Goal: Book appointment/travel/reservation

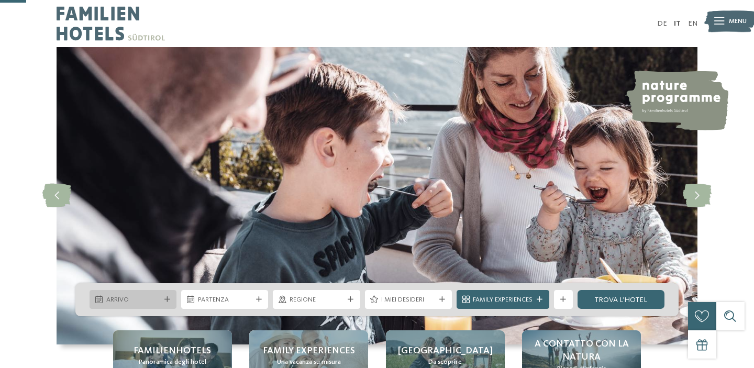
click at [171, 297] on div at bounding box center [166, 300] width 9 height 6
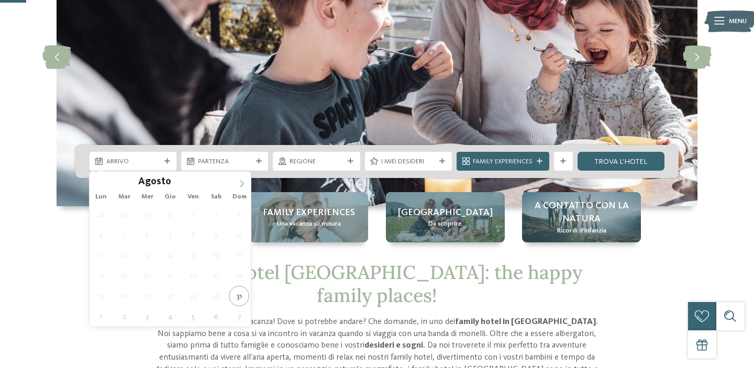
click at [243, 180] on icon at bounding box center [241, 183] width 7 height 7
type input "****"
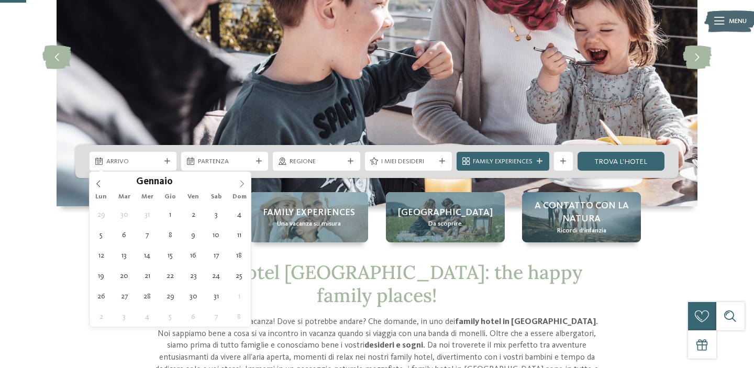
click at [243, 180] on icon at bounding box center [241, 183] width 7 height 7
type div "[DATE]"
type input "****"
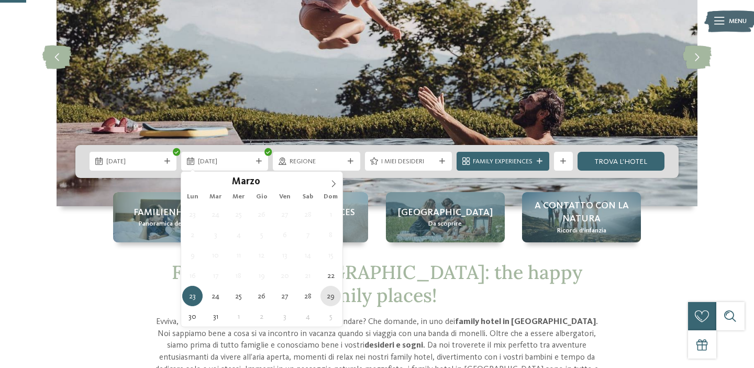
type div "[DATE]"
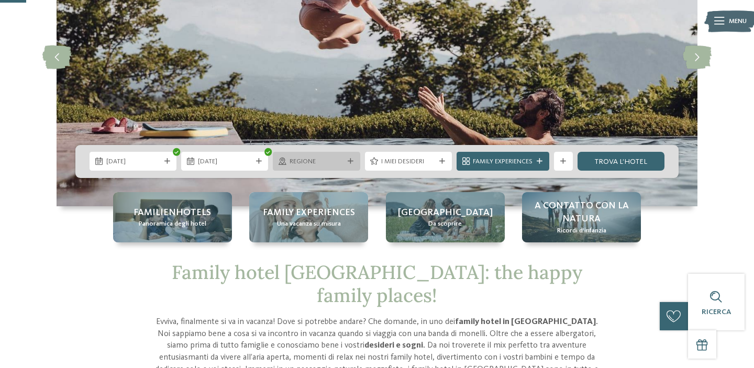
click at [351, 161] on icon at bounding box center [351, 162] width 6 height 6
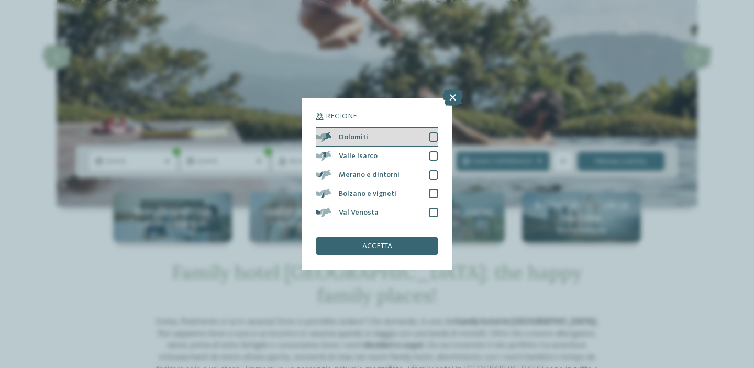
click at [432, 136] on div at bounding box center [433, 136] width 9 height 9
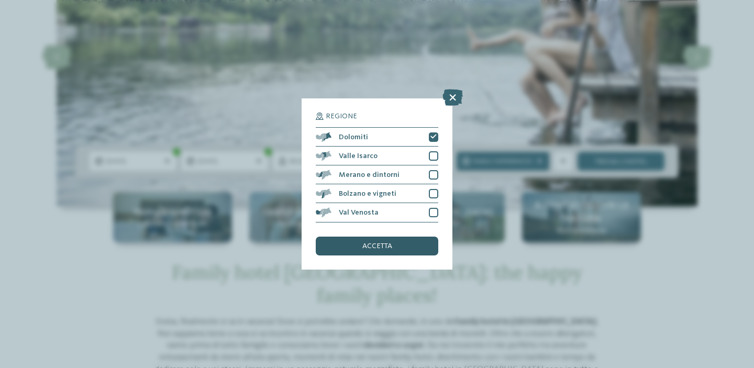
click at [376, 247] on span "accetta" at bounding box center [377, 245] width 30 height 7
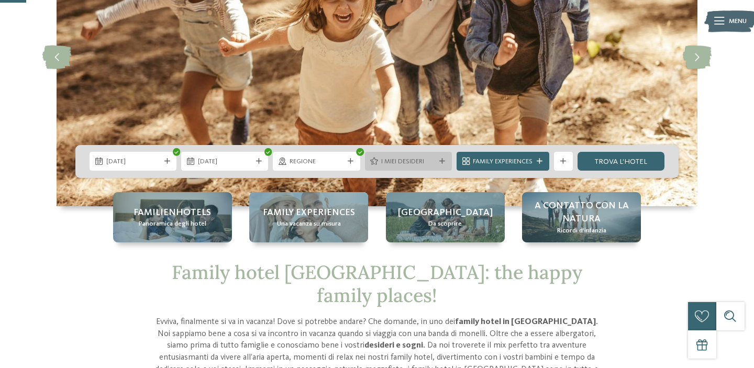
click at [439, 160] on icon at bounding box center [442, 162] width 6 height 6
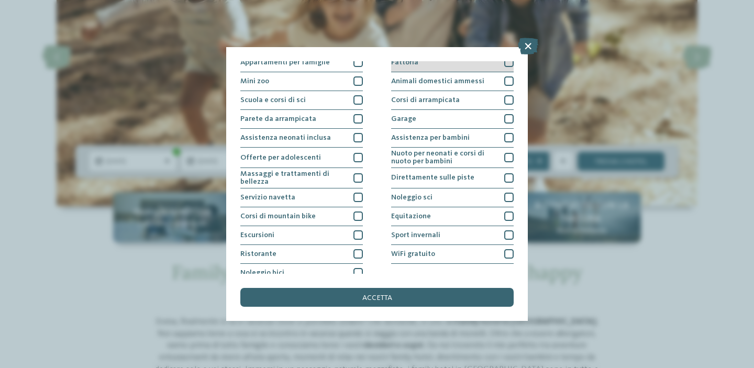
scroll to position [128, 0]
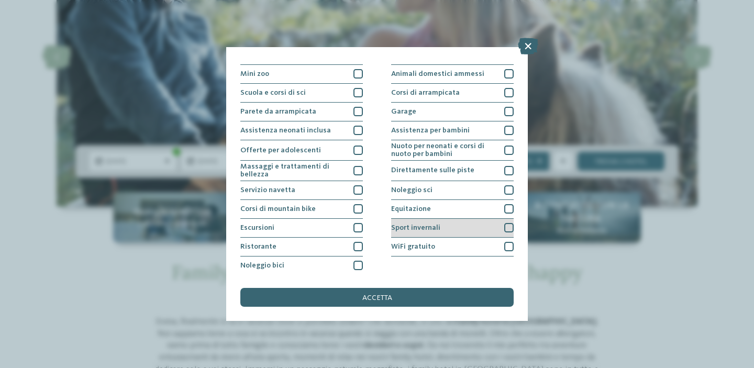
click at [508, 225] on div at bounding box center [508, 227] width 9 height 9
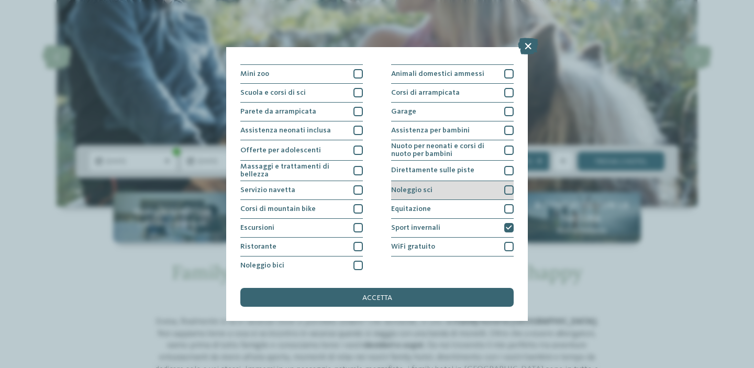
click at [508, 188] on div at bounding box center [508, 189] width 9 height 9
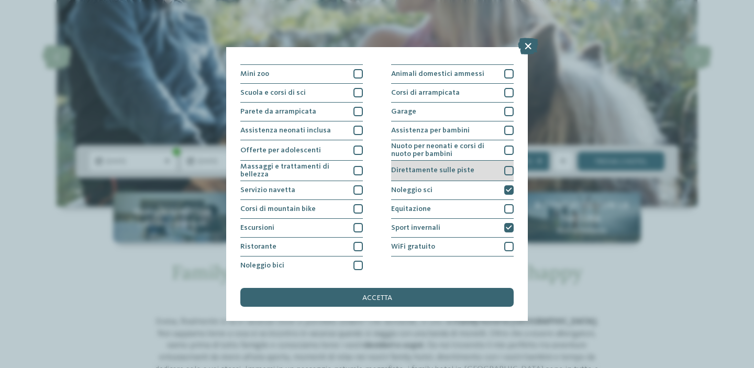
click at [508, 171] on div at bounding box center [508, 170] width 9 height 9
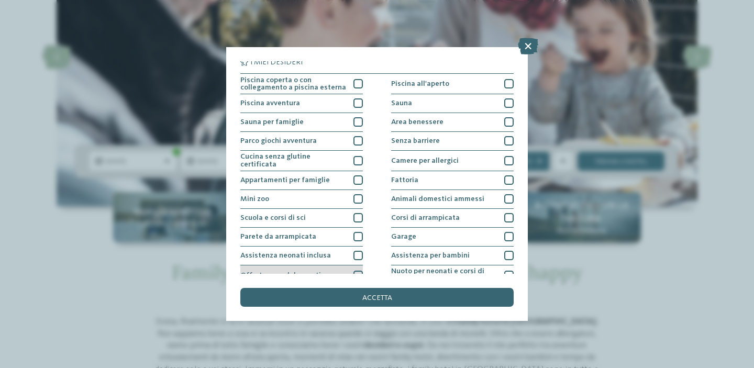
scroll to position [0, 0]
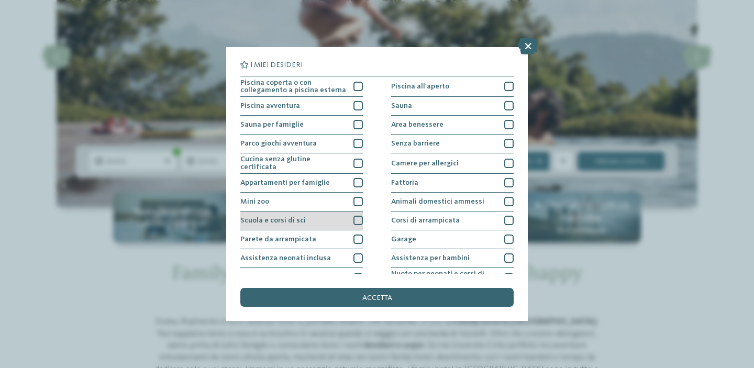
click at [357, 217] on div at bounding box center [357, 220] width 9 height 9
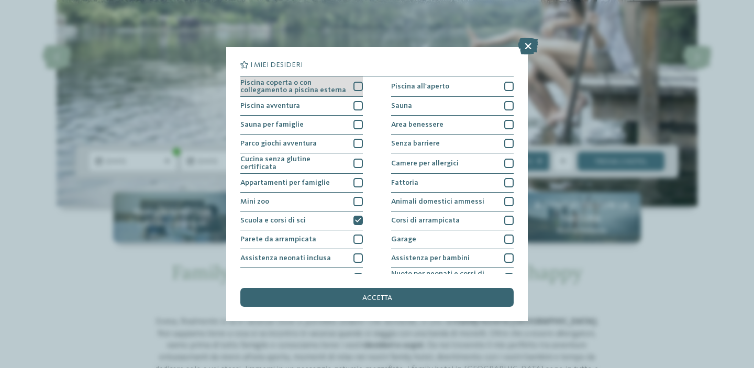
click at [360, 85] on div at bounding box center [357, 86] width 9 height 9
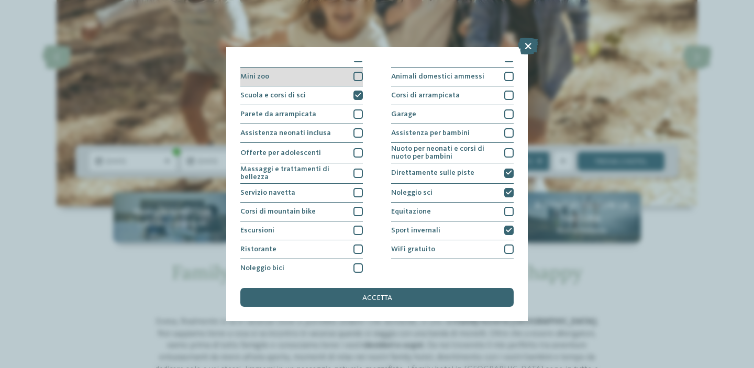
scroll to position [128, 0]
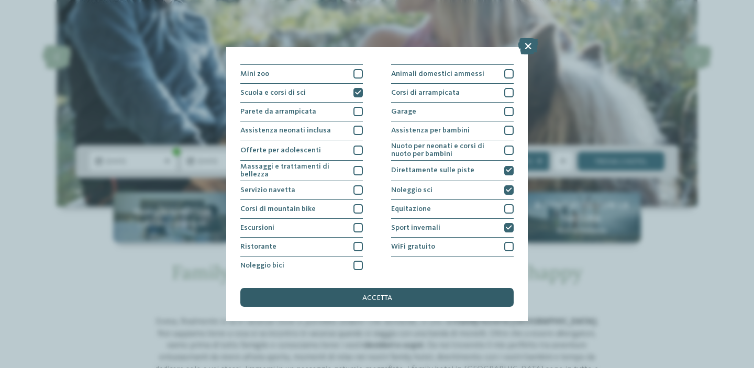
click at [382, 296] on span "accetta" at bounding box center [377, 297] width 30 height 7
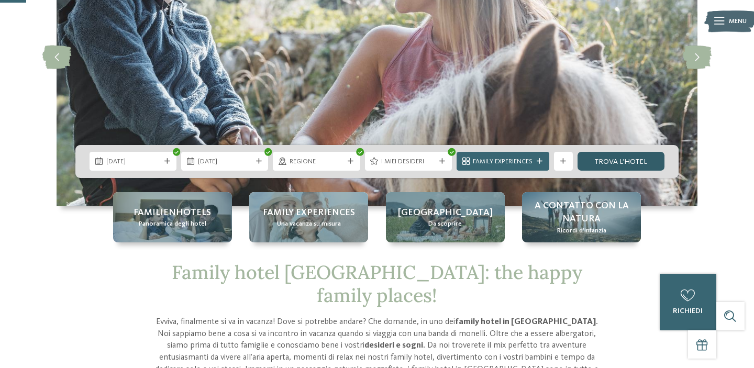
click at [634, 163] on link "trova l’hotel" at bounding box center [620, 161] width 87 height 19
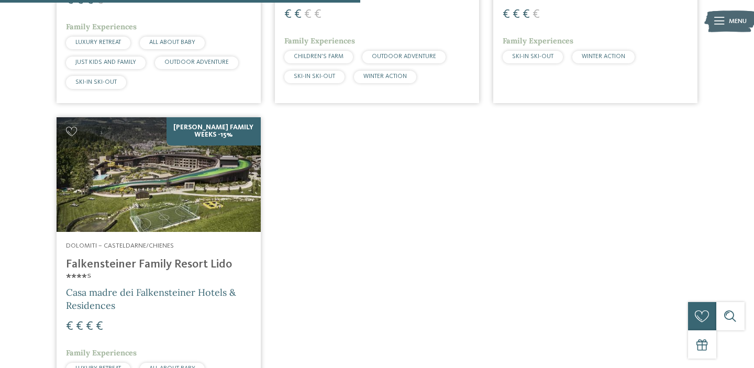
scroll to position [576, 0]
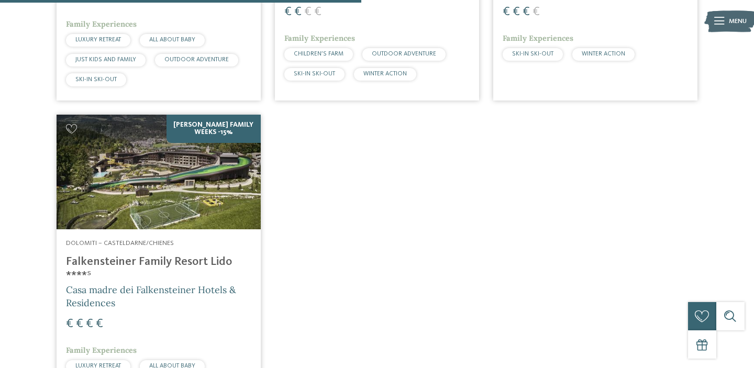
click at [161, 172] on img at bounding box center [159, 172] width 204 height 115
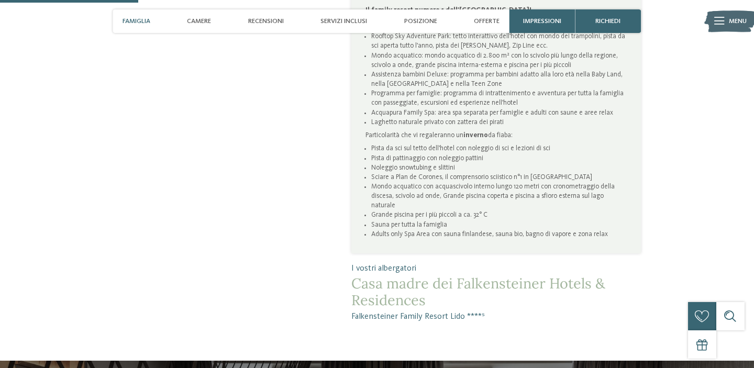
scroll to position [603, 0]
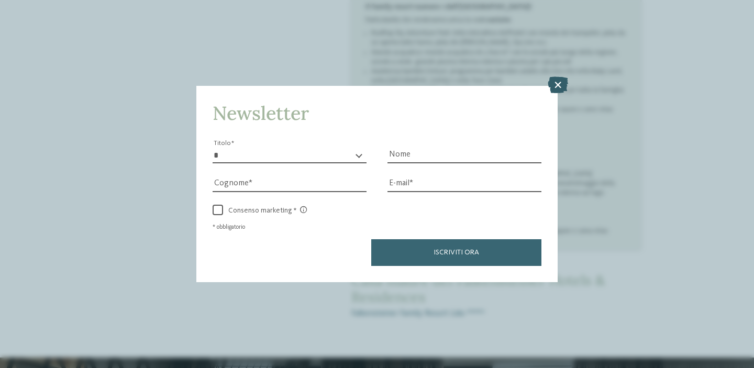
click at [561, 82] on icon at bounding box center [557, 84] width 20 height 17
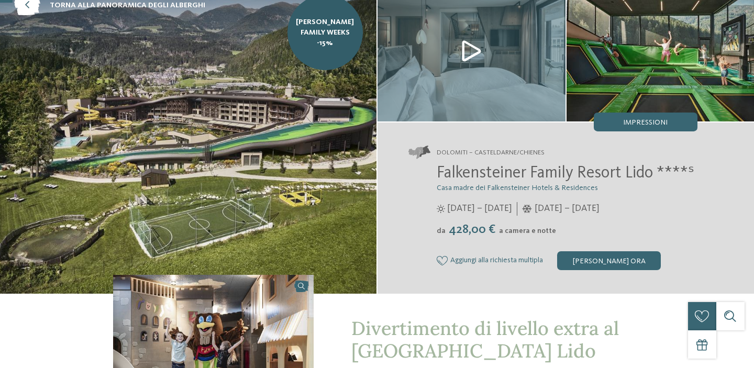
scroll to position [0, 0]
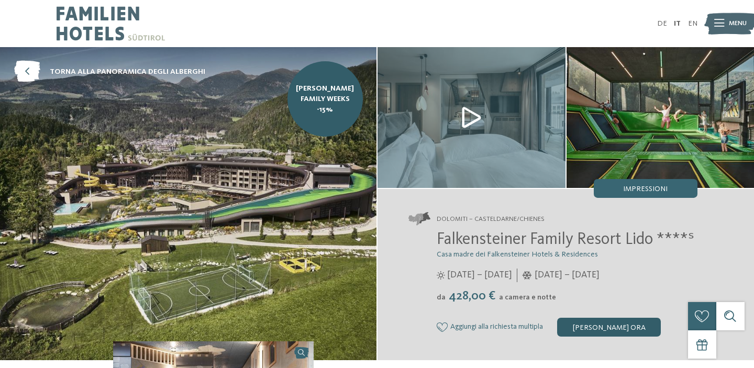
click at [589, 326] on div "[PERSON_NAME] ora" at bounding box center [609, 327] width 104 height 19
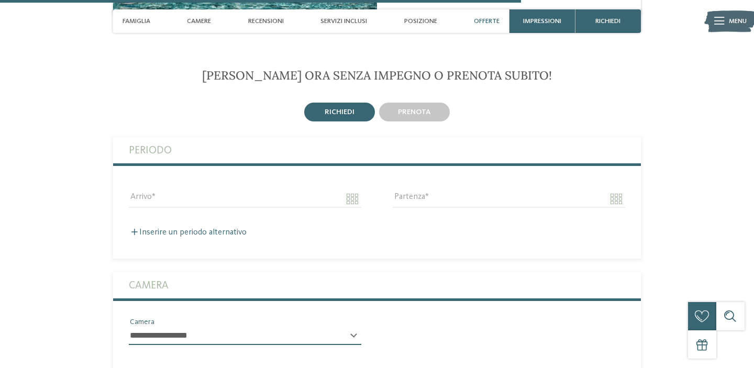
scroll to position [2290, 0]
